Goal: Book appointment/travel/reservation

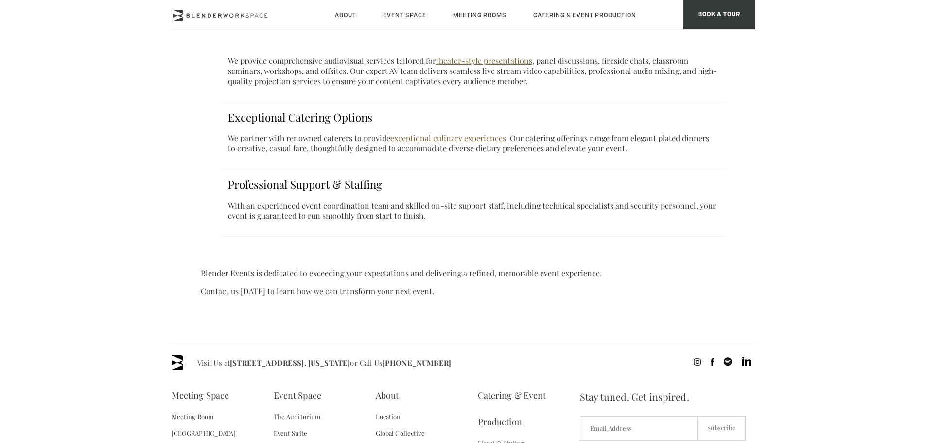
scroll to position [656, 0]
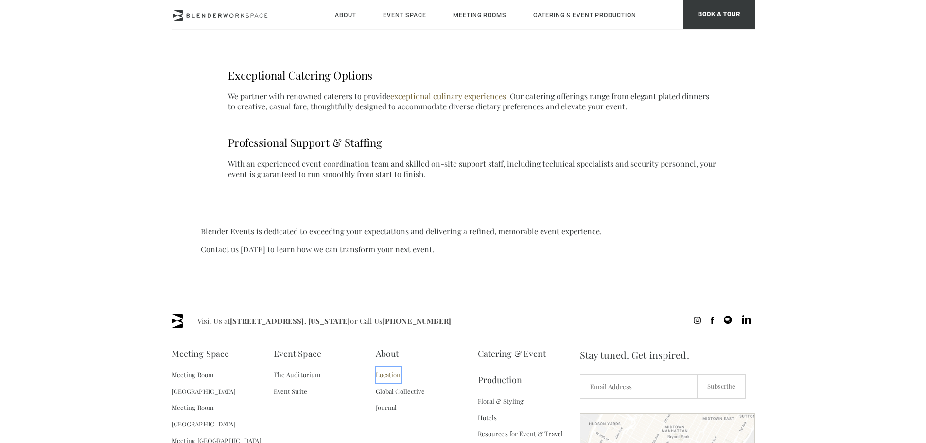
click at [384, 366] on link "Location" at bounding box center [388, 374] width 25 height 17
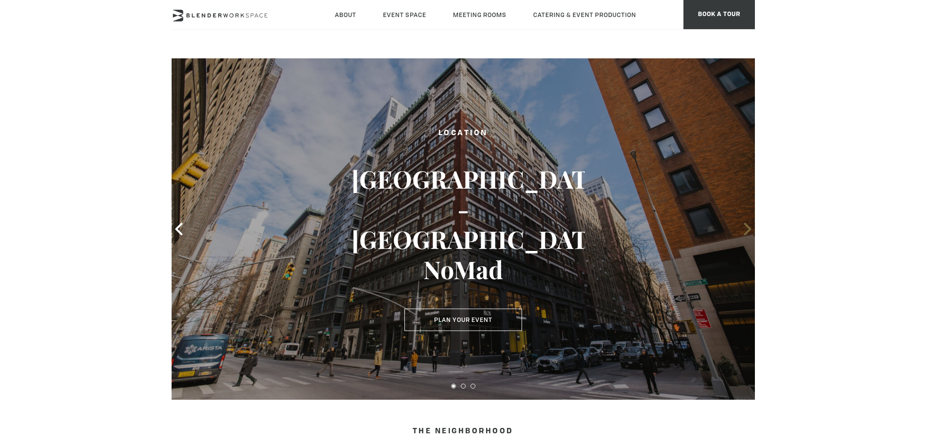
click at [743, 226] on icon at bounding box center [747, 229] width 13 height 13
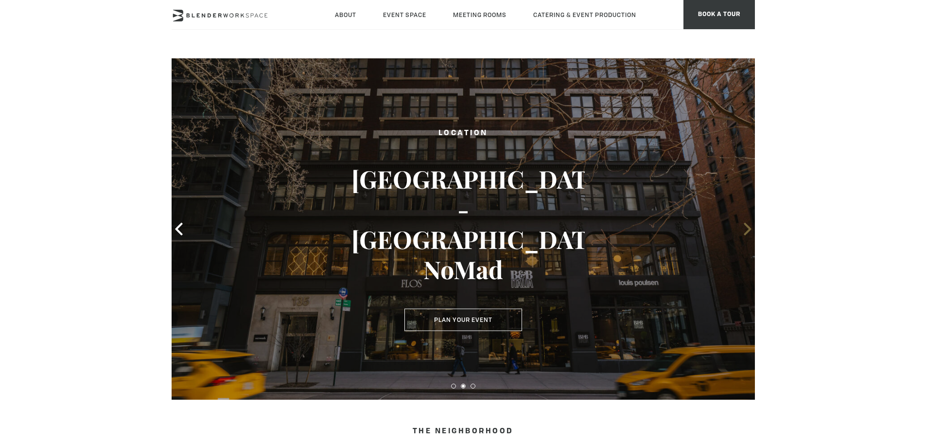
click at [743, 226] on icon at bounding box center [747, 229] width 13 height 13
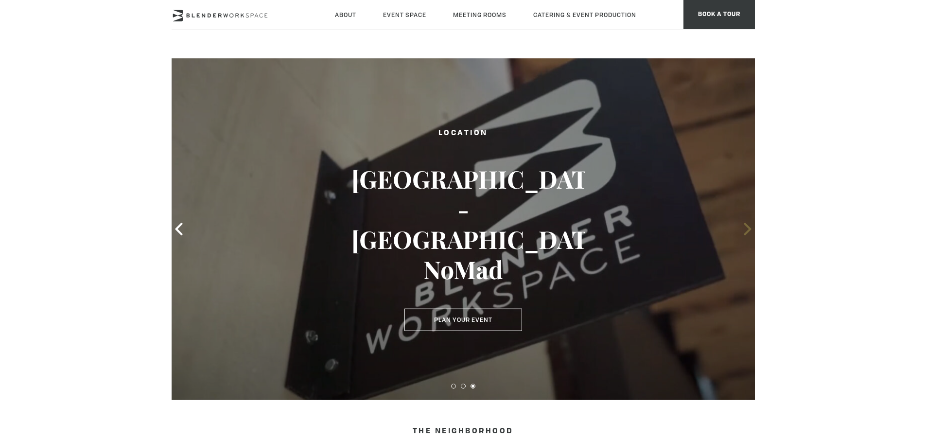
click at [743, 226] on icon at bounding box center [747, 229] width 13 height 13
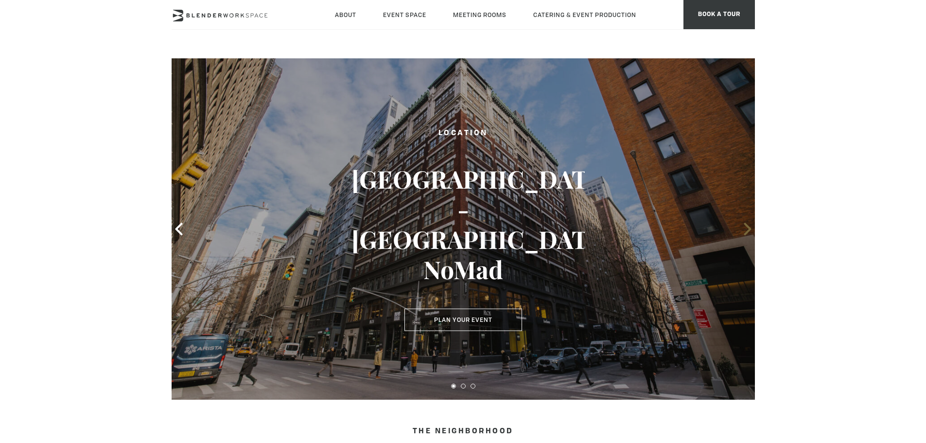
click at [743, 226] on icon at bounding box center [747, 229] width 13 height 13
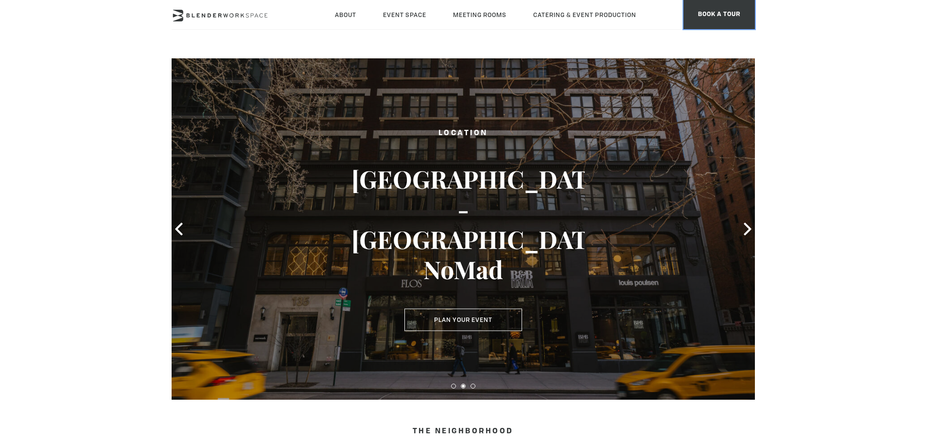
click at [732, 17] on span "BOOK A TOUR" at bounding box center [718, 14] width 71 height 29
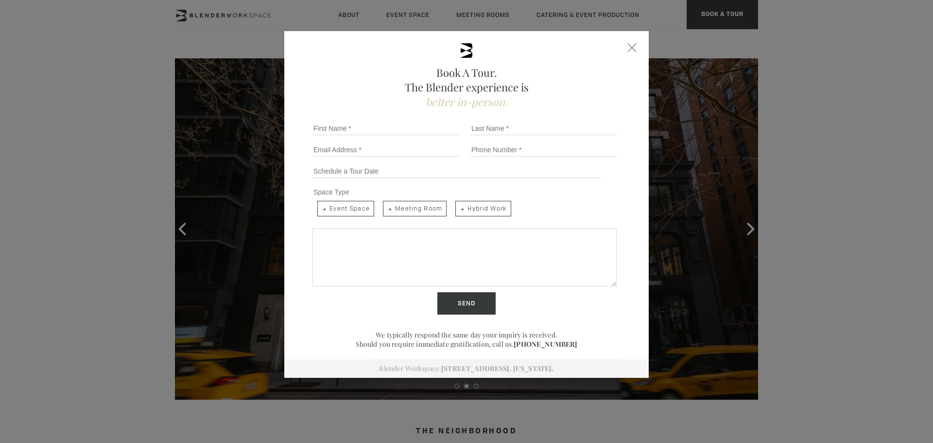
click at [617, 45] on div "Book A Tour. The Blender experience is better in-person." at bounding box center [467, 76] width 316 height 66
click at [629, 47] on span "Close form" at bounding box center [632, 47] width 9 height 9
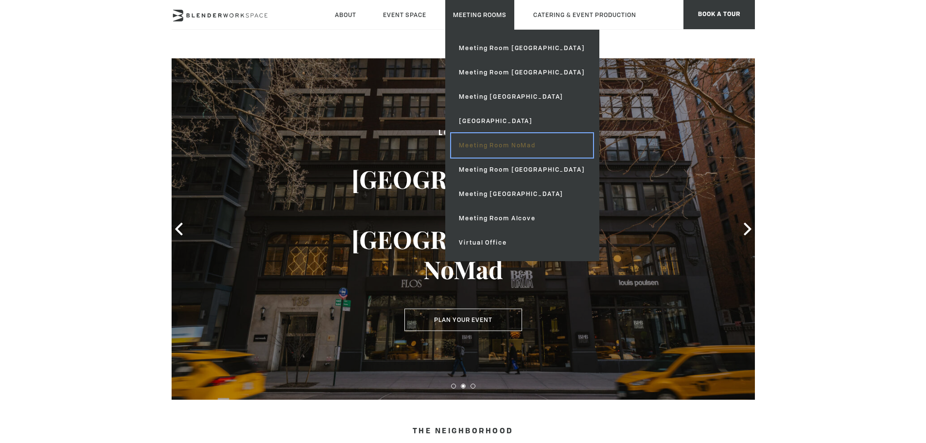
click at [474, 138] on link "Meeting Room NoMad" at bounding box center [521, 145] width 141 height 24
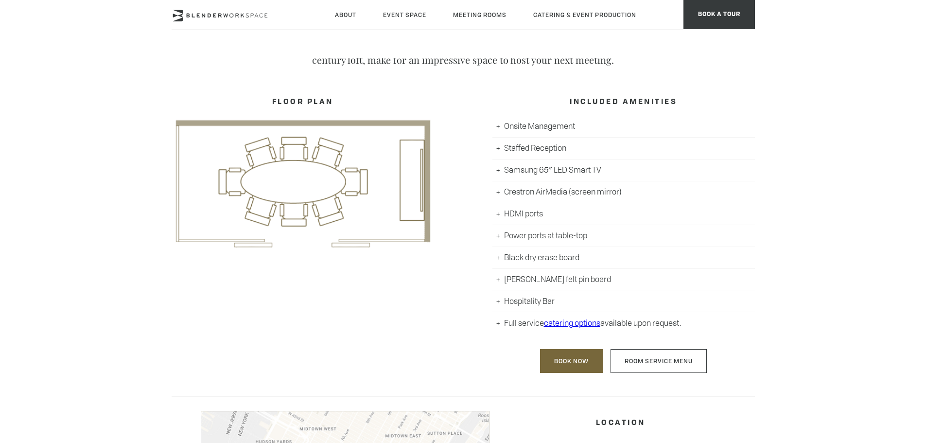
scroll to position [486, 0]
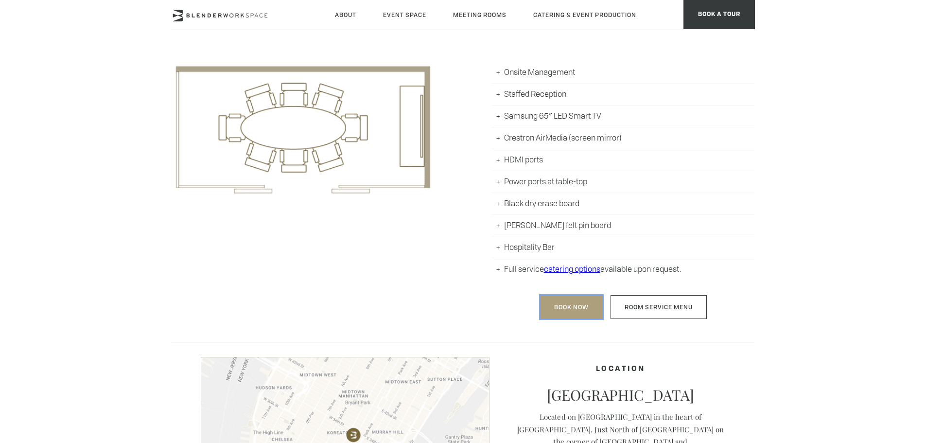
click at [566, 309] on link "Book Now" at bounding box center [571, 307] width 63 height 24
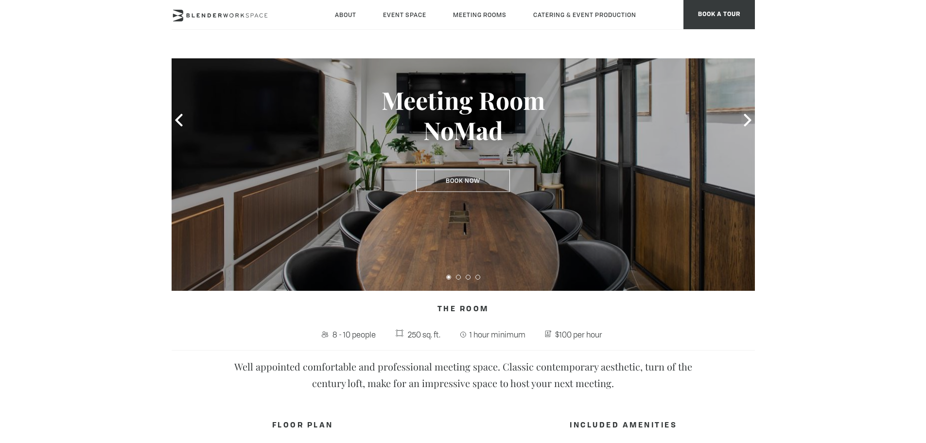
scroll to position [97, 0]
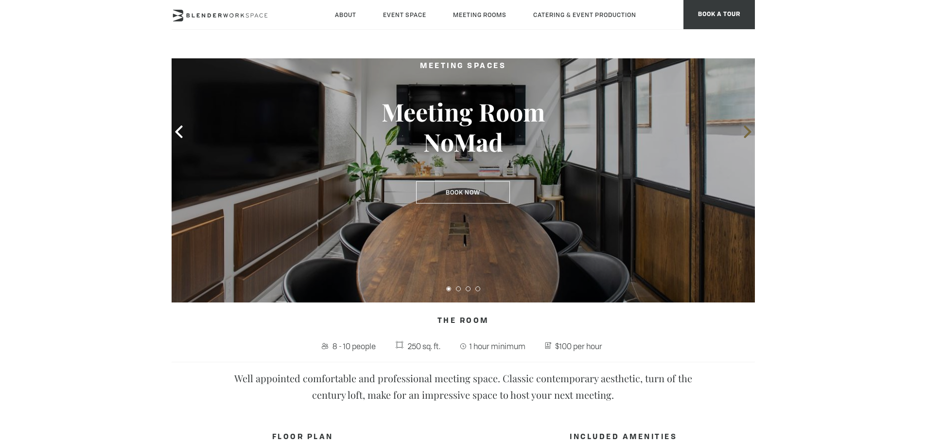
click at [750, 130] on icon at bounding box center [747, 131] width 13 height 13
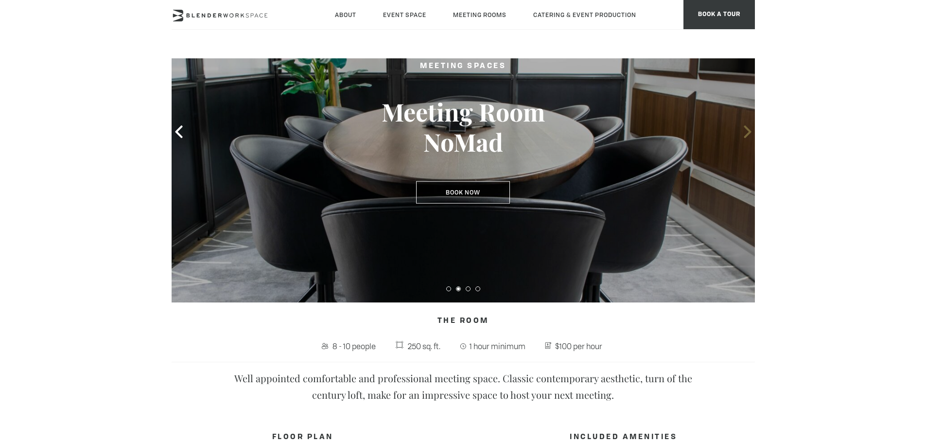
click at [750, 130] on icon at bounding box center [747, 131] width 13 height 13
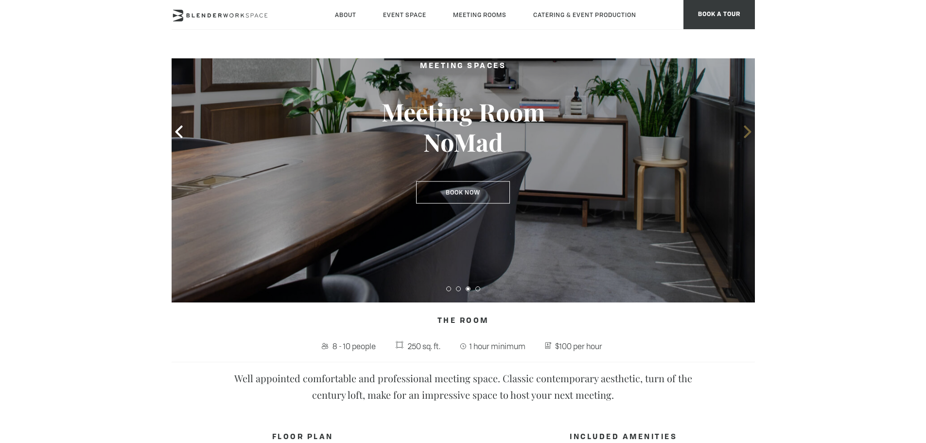
click at [750, 130] on icon at bounding box center [747, 131] width 13 height 13
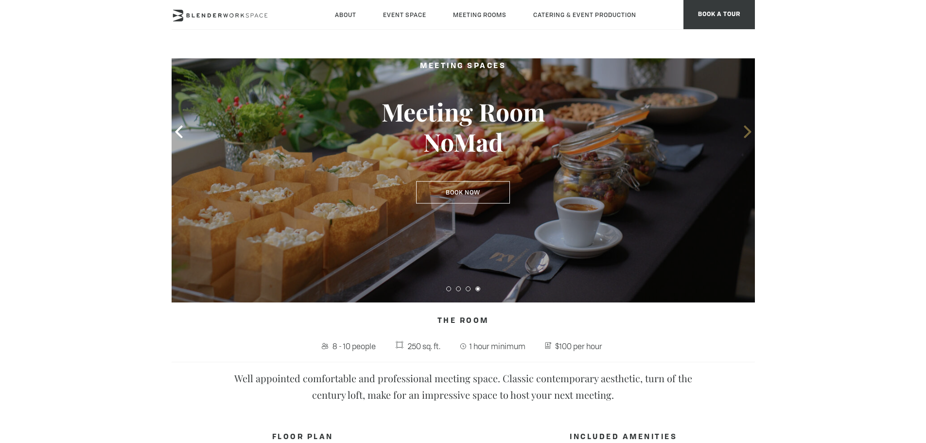
click at [750, 130] on icon at bounding box center [747, 131] width 13 height 13
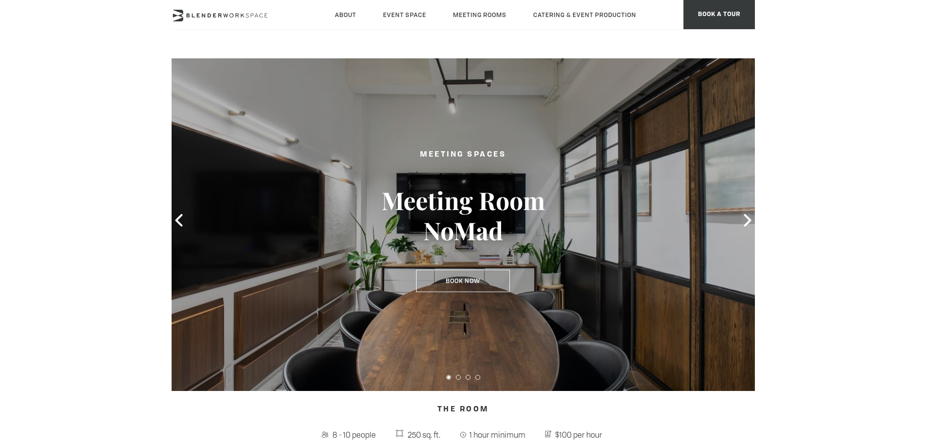
scroll to position [0, 0]
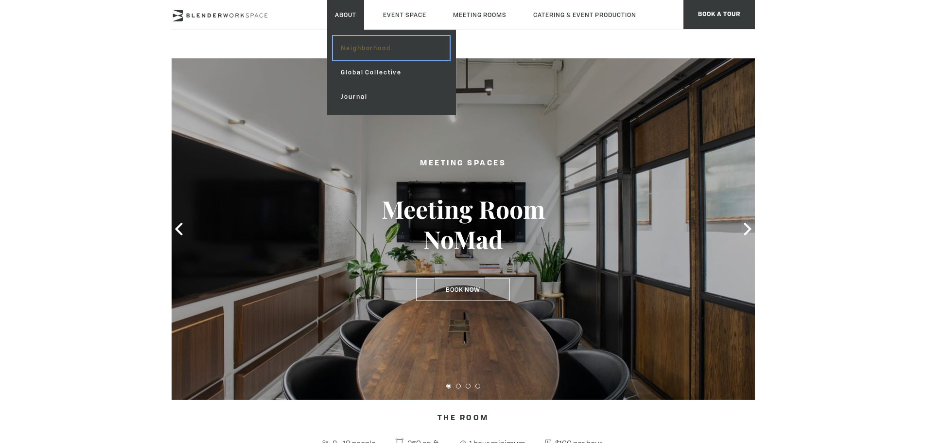
click at [354, 54] on link "Neighborhood" at bounding box center [391, 48] width 116 height 24
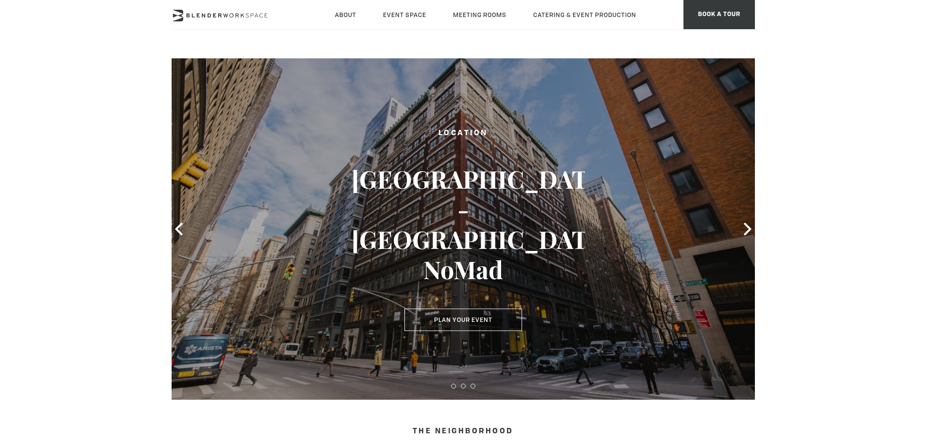
type div "2025-09-12"
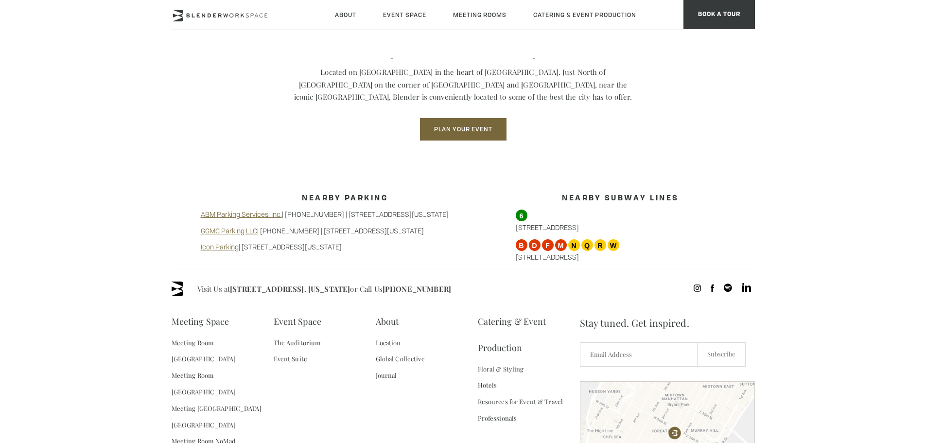
scroll to position [729, 0]
